Goal: Information Seeking & Learning: Learn about a topic

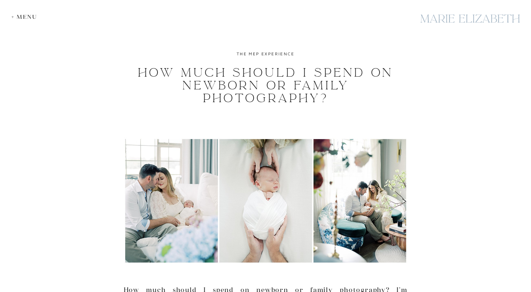
scroll to position [23, 0]
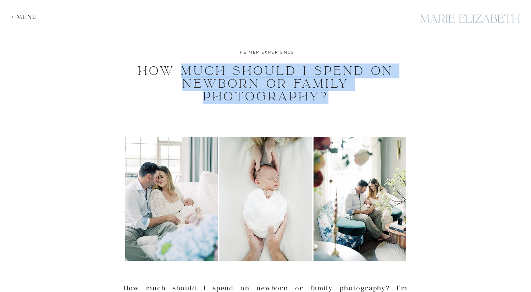
drag, startPoint x: 184, startPoint y: 66, endPoint x: 328, endPoint y: 92, distance: 146.3
click at [328, 92] on h1 "How Much Should I Spend on Newborn or Family Photography?" at bounding box center [266, 84] width 268 height 38
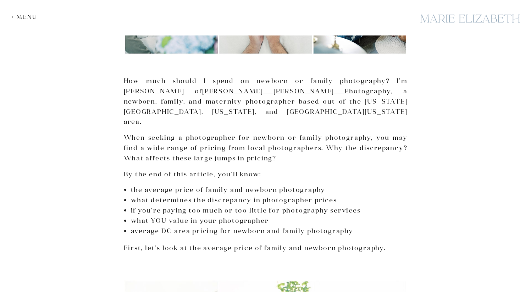
scroll to position [252, 0]
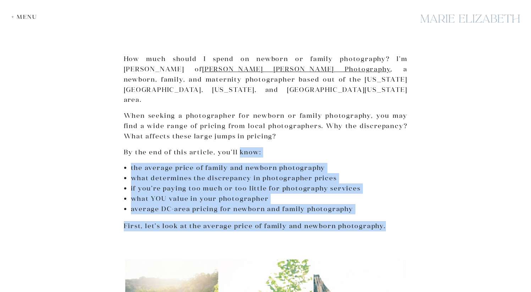
drag, startPoint x: 238, startPoint y: 130, endPoint x: 261, endPoint y: 211, distance: 84.0
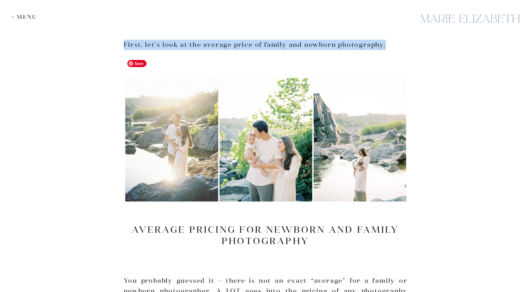
scroll to position [436, 0]
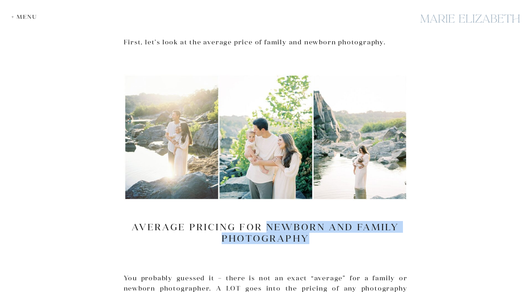
drag, startPoint x: 266, startPoint y: 205, endPoint x: 281, endPoint y: 226, distance: 25.4
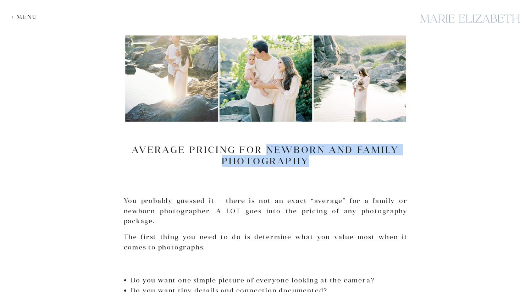
scroll to position [514, 0]
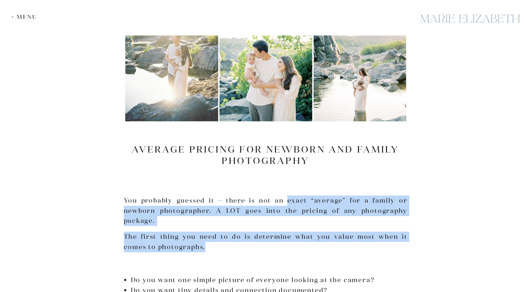
drag, startPoint x: 288, startPoint y: 181, endPoint x: 295, endPoint y: 235, distance: 54.8
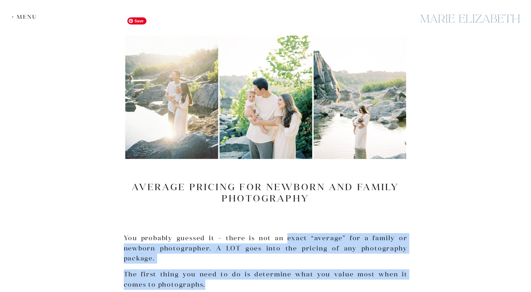
scroll to position [555, 0]
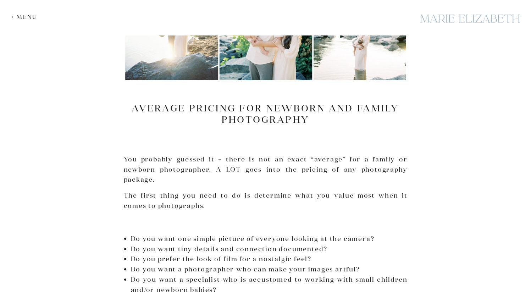
click at [234, 234] on li "Do you want one simple picture of everyone looking at the camera?" at bounding box center [269, 239] width 277 height 10
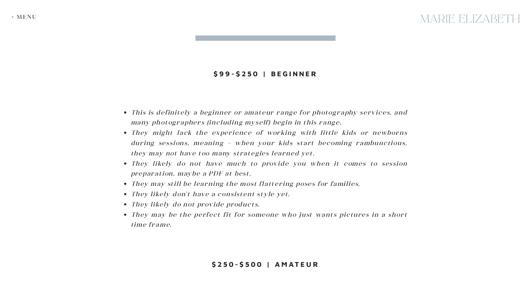
scroll to position [1141, 0]
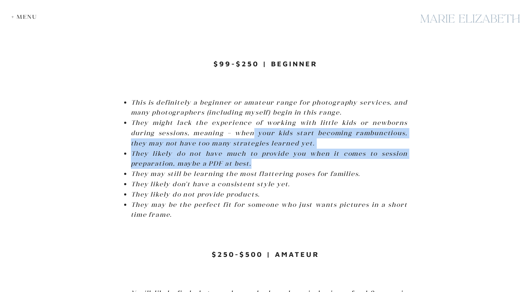
drag, startPoint x: 255, startPoint y: 110, endPoint x: 280, endPoint y: 142, distance: 40.5
click at [280, 142] on ul "This is definitely a beginner or amateur range for photography services, and ma…" at bounding box center [269, 159] width 277 height 123
click at [280, 149] on li "They likely do not have much to provide you when it comes to session preparatio…" at bounding box center [269, 159] width 277 height 21
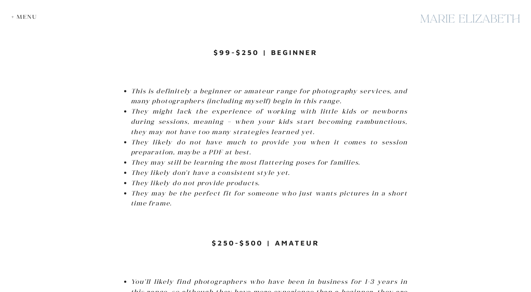
scroll to position [1153, 0]
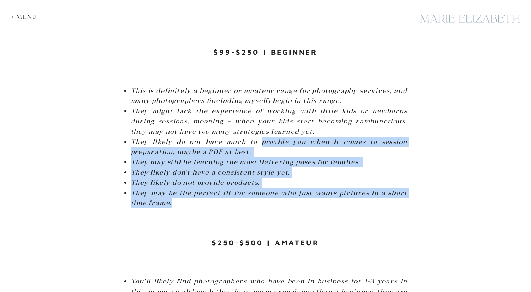
drag, startPoint x: 259, startPoint y: 121, endPoint x: 250, endPoint y: 183, distance: 63.2
click at [250, 184] on ul "This is definitely a beginner or amateur range for photography services, and ma…" at bounding box center [269, 147] width 277 height 123
click at [250, 188] on li "They may be the perfect fit for someone who just wants pictures in a short time…" at bounding box center [269, 198] width 277 height 21
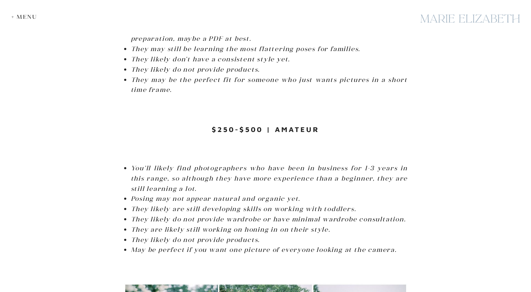
scroll to position [1272, 0]
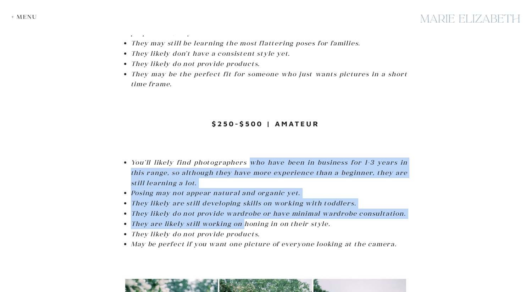
drag, startPoint x: 250, startPoint y: 139, endPoint x: 245, endPoint y: 202, distance: 63.0
click at [245, 202] on ul "You’ll likely find photographers who have been in business for 1-3 years in thi…" at bounding box center [269, 203] width 277 height 92
click at [245, 220] on em "They are likely still working on honing in on their style." at bounding box center [231, 224] width 200 height 8
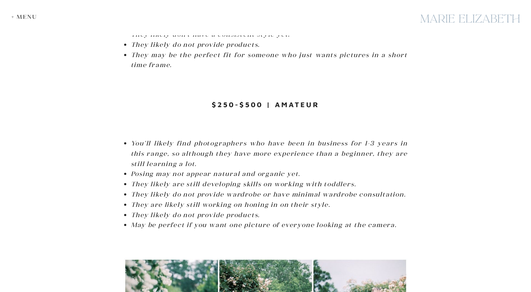
scroll to position [1291, 0]
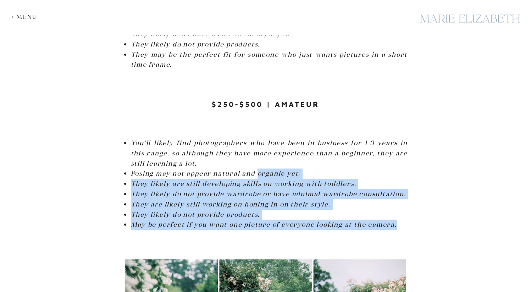
drag, startPoint x: 258, startPoint y: 156, endPoint x: 266, endPoint y: 218, distance: 62.3
click at [266, 237] on div at bounding box center [266, 247] width 284 height 21
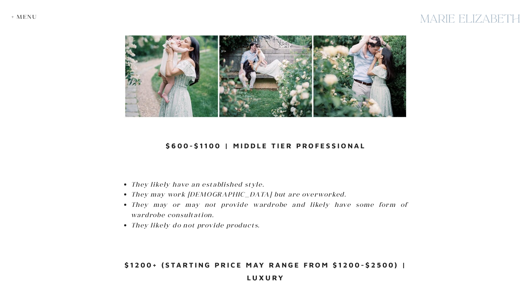
scroll to position [1560, 0]
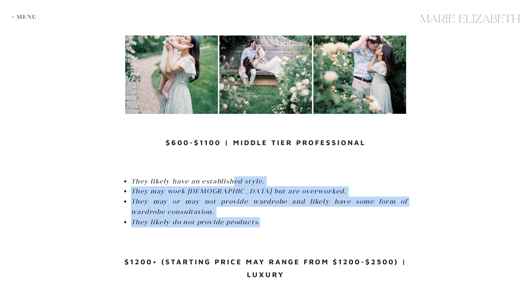
drag, startPoint x: 234, startPoint y: 161, endPoint x: 264, endPoint y: 200, distance: 49.1
click at [264, 200] on ul "They likely have an established style. They may work [DEMOGRAPHIC_DATA] but are…" at bounding box center [269, 201] width 277 height 51
click at [264, 217] on li "They likely do not provide products." at bounding box center [269, 222] width 277 height 10
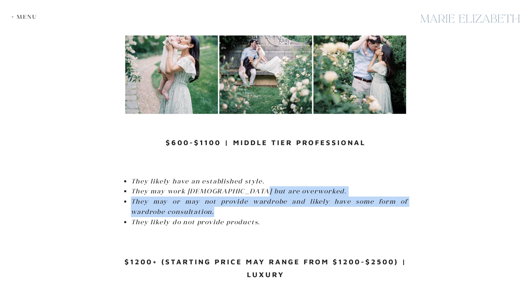
drag, startPoint x: 257, startPoint y: 193, endPoint x: 245, endPoint y: 172, distance: 24.0
click at [245, 176] on ul "They likely have an established style. They may work [DEMOGRAPHIC_DATA] but are…" at bounding box center [269, 201] width 277 height 51
click at [245, 187] on em "They may work [DEMOGRAPHIC_DATA] but are overworked." at bounding box center [239, 191] width 216 height 8
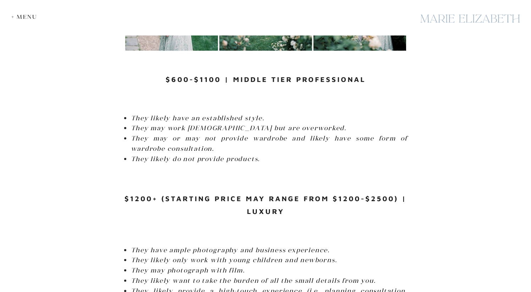
scroll to position [1624, 0]
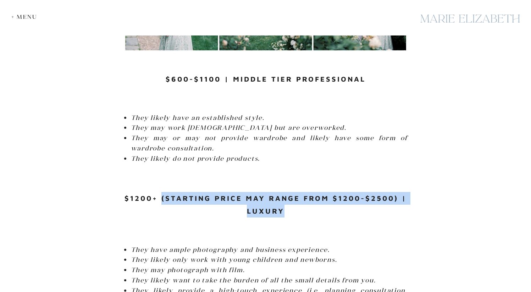
drag, startPoint x: 162, startPoint y: 177, endPoint x: 301, endPoint y: 194, distance: 140.1
click at [301, 194] on h3 "$1200+ (starting price may range from $1200-$2500) | Luxury" at bounding box center [266, 205] width 284 height 26
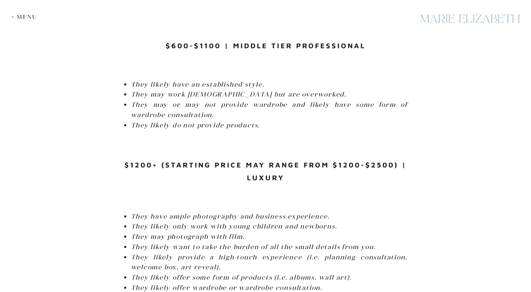
scroll to position [1659, 0]
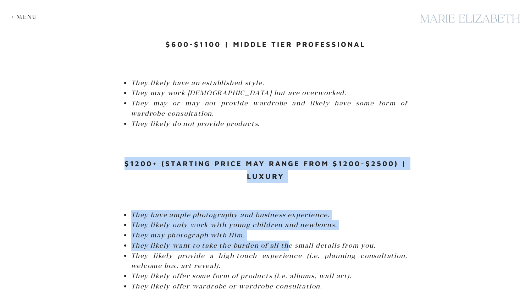
drag, startPoint x: 126, startPoint y: 142, endPoint x: 288, endPoint y: 225, distance: 182.0
click at [288, 241] on em "They likely want to take the burden of all the small details from you." at bounding box center [253, 245] width 245 height 8
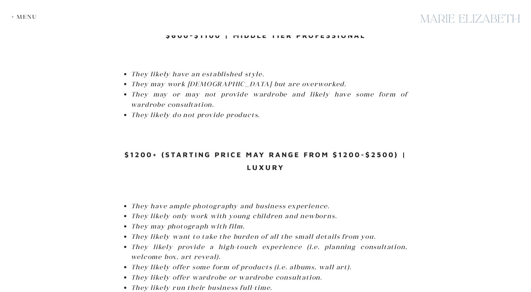
scroll to position [1674, 0]
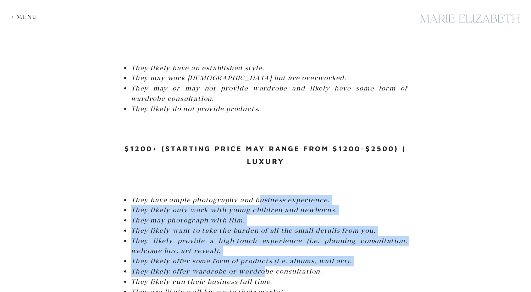
drag, startPoint x: 258, startPoint y: 180, endPoint x: 266, endPoint y: 254, distance: 74.2
click at [266, 254] on ul "They have ample photography and business experience. They likely only work with…" at bounding box center [269, 256] width 277 height 123
click at [266, 267] on em "They likely offer wardrobe or wardrobe consultation." at bounding box center [227, 271] width 192 height 8
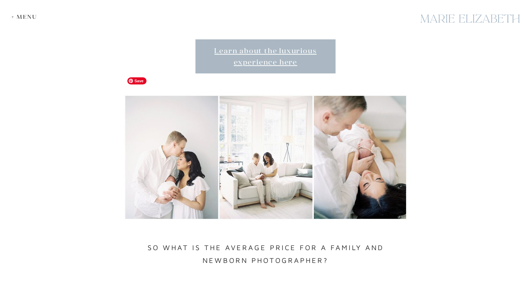
scroll to position [1988, 0]
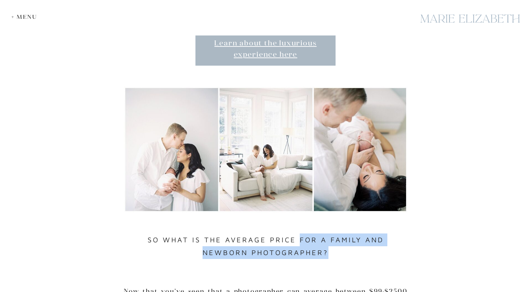
drag, startPoint x: 274, startPoint y: 223, endPoint x: 297, endPoint y: 242, distance: 29.3
click at [297, 242] on div "How much should I spend on newborn or family photography? I’m [PERSON_NAME] of …" at bounding box center [266, 245] width 284 height 4149
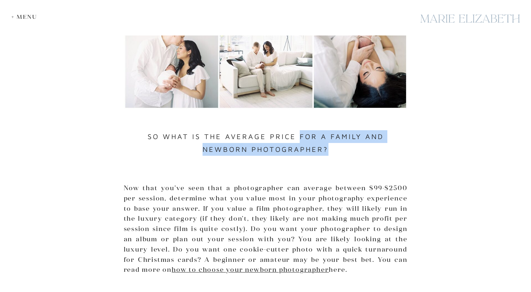
scroll to position [2116, 0]
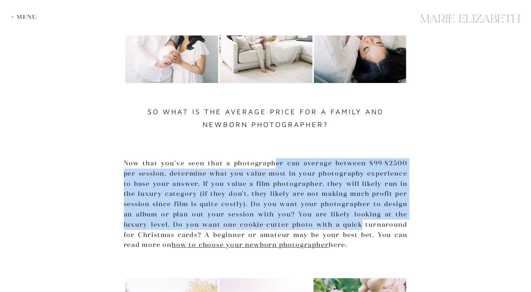
drag, startPoint x: 265, startPoint y: 141, endPoint x: 344, endPoint y: 200, distance: 99.4
click at [345, 201] on p "Now that you’ve seen that a photographer can average between $99-$2500 per sess…" at bounding box center [266, 204] width 284 height 92
click at [344, 200] on p "Now that you’ve seen that a photographer can average between $99-$2500 per sess…" at bounding box center [266, 204] width 284 height 92
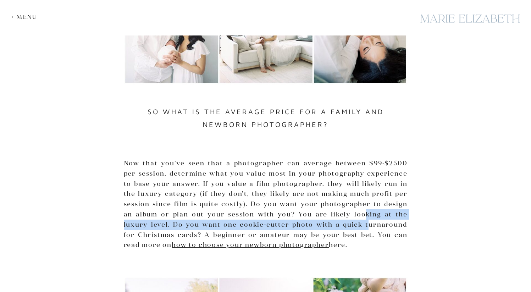
drag, startPoint x: 342, startPoint y: 191, endPoint x: 354, endPoint y: 204, distance: 17.4
click at [354, 204] on p "Now that you’ve seen that a photographer can average between $99-$2500 per sess…" at bounding box center [266, 204] width 284 height 92
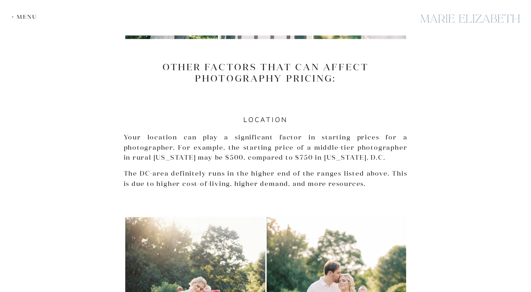
scroll to position [2485, 0]
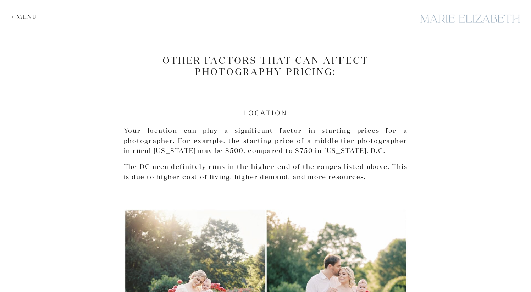
drag, startPoint x: 250, startPoint y: 112, endPoint x: 273, endPoint y: 161, distance: 54.8
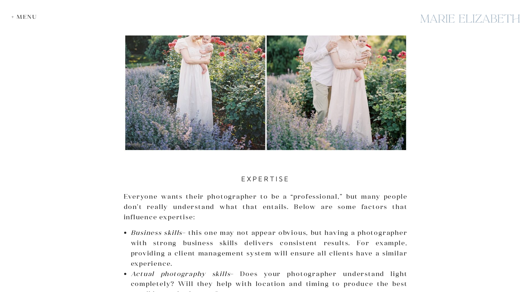
scroll to position [2757, 0]
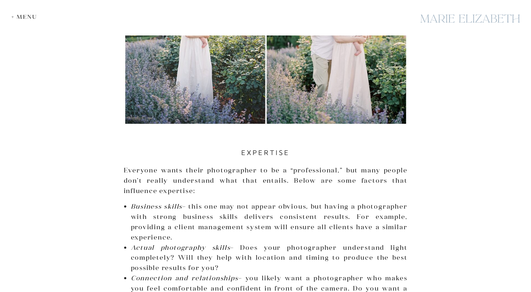
drag, startPoint x: 269, startPoint y: 150, endPoint x: 282, endPoint y: 244, distance: 94.6
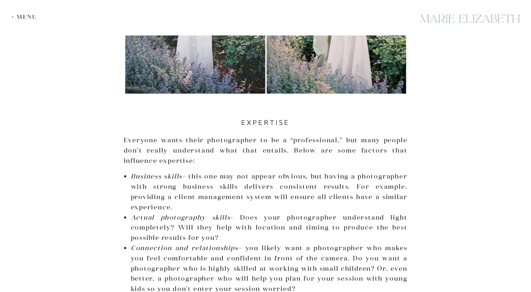
scroll to position [2845, 0]
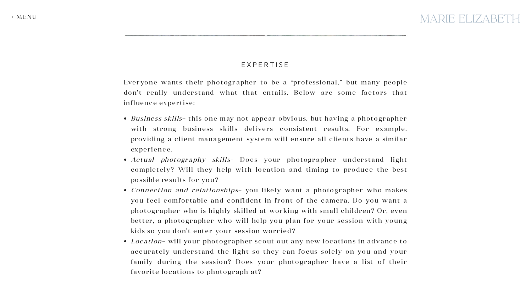
click at [282, 244] on li "Location – will your photographer scout out any new locations in advance to acc…" at bounding box center [269, 256] width 277 height 41
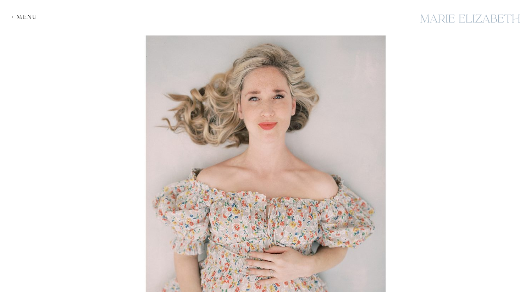
scroll to position [3730, 0]
